Goal: Task Accomplishment & Management: Manage account settings

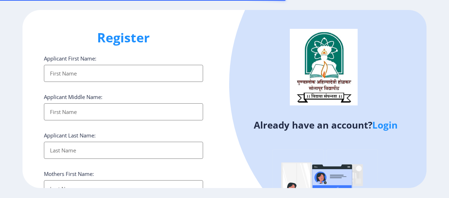
select select
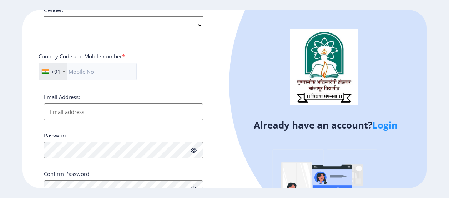
scroll to position [316, 0]
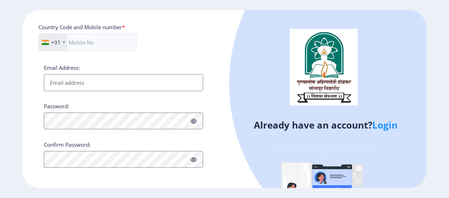
click at [379, 124] on link "Login" at bounding box center [384, 125] width 25 height 13
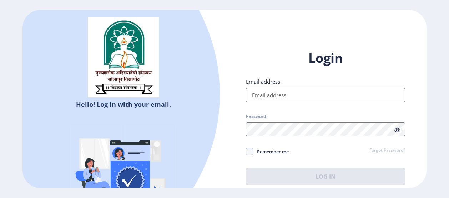
click at [353, 94] on input "Email address:" at bounding box center [325, 95] width 159 height 14
type input "r"
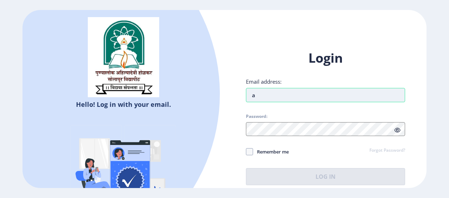
type input "[EMAIL_ADDRESS][DOMAIN_NAME]"
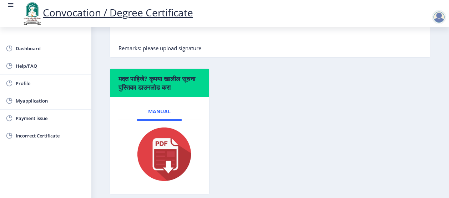
scroll to position [224, 0]
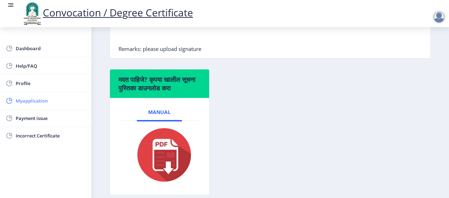
click at [34, 97] on span "Myapplication" at bounding box center [51, 101] width 70 height 9
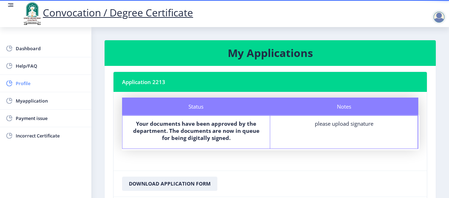
click at [28, 82] on span "Profile" at bounding box center [51, 83] width 70 height 9
select select
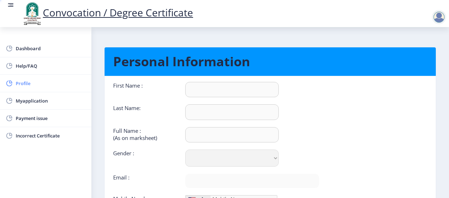
type input "[PERSON_NAME]"
select select "[DEMOGRAPHIC_DATA]"
type input "[EMAIL_ADDRESS][DOMAIN_NAME]"
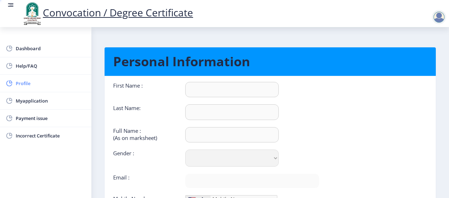
type input "8605089275"
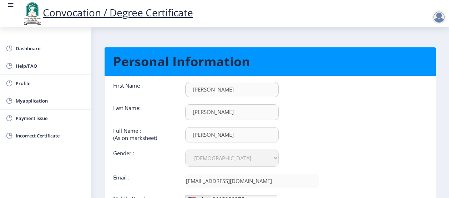
scroll to position [82, 0]
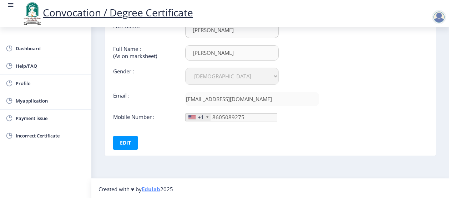
click at [198, 117] on div "+1" at bounding box center [201, 117] width 6 height 7
